Goal: Task Accomplishment & Management: Manage account settings

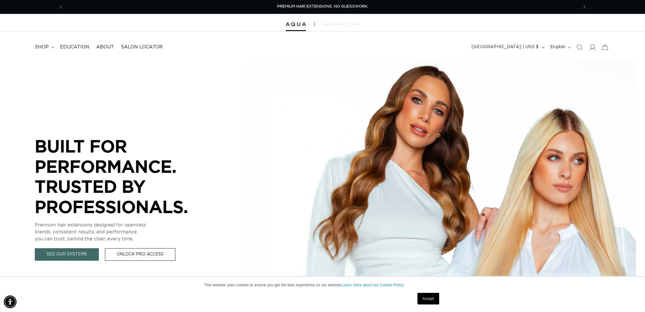
click at [589, 47] on span at bounding box center [592, 47] width 13 height 13
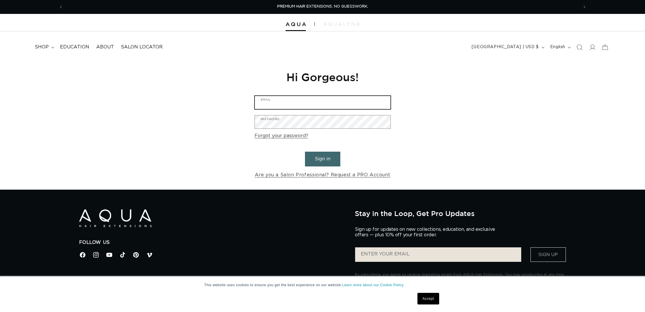
click at [356, 100] on input "Email" at bounding box center [323, 102] width 136 height 13
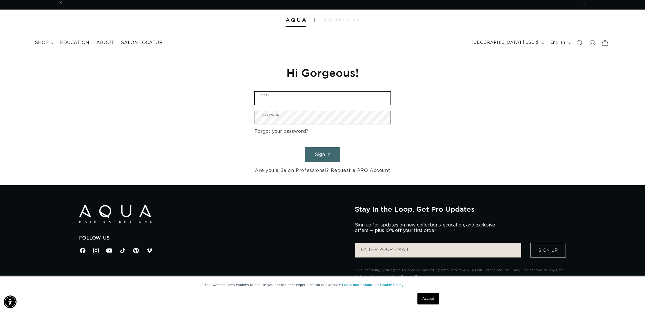
scroll to position [0, 515]
